Goal: Find contact information: Find specific page/section

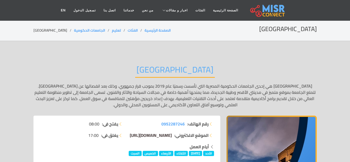
click at [158, 133] on span "[DOMAIN_NAME][URL]" at bounding box center [151, 135] width 42 height 8
drag, startPoint x: 133, startPoint y: 137, endPoint x: 141, endPoint y: 136, distance: 8.4
click at [141, 136] on li "الموقع الالكتروني: [DOMAIN_NAME][URL]" at bounding box center [172, 135] width 84 height 6
copy span "[DOMAIN_NAME][URL]"
